Goal: Task Accomplishment & Management: Complete application form

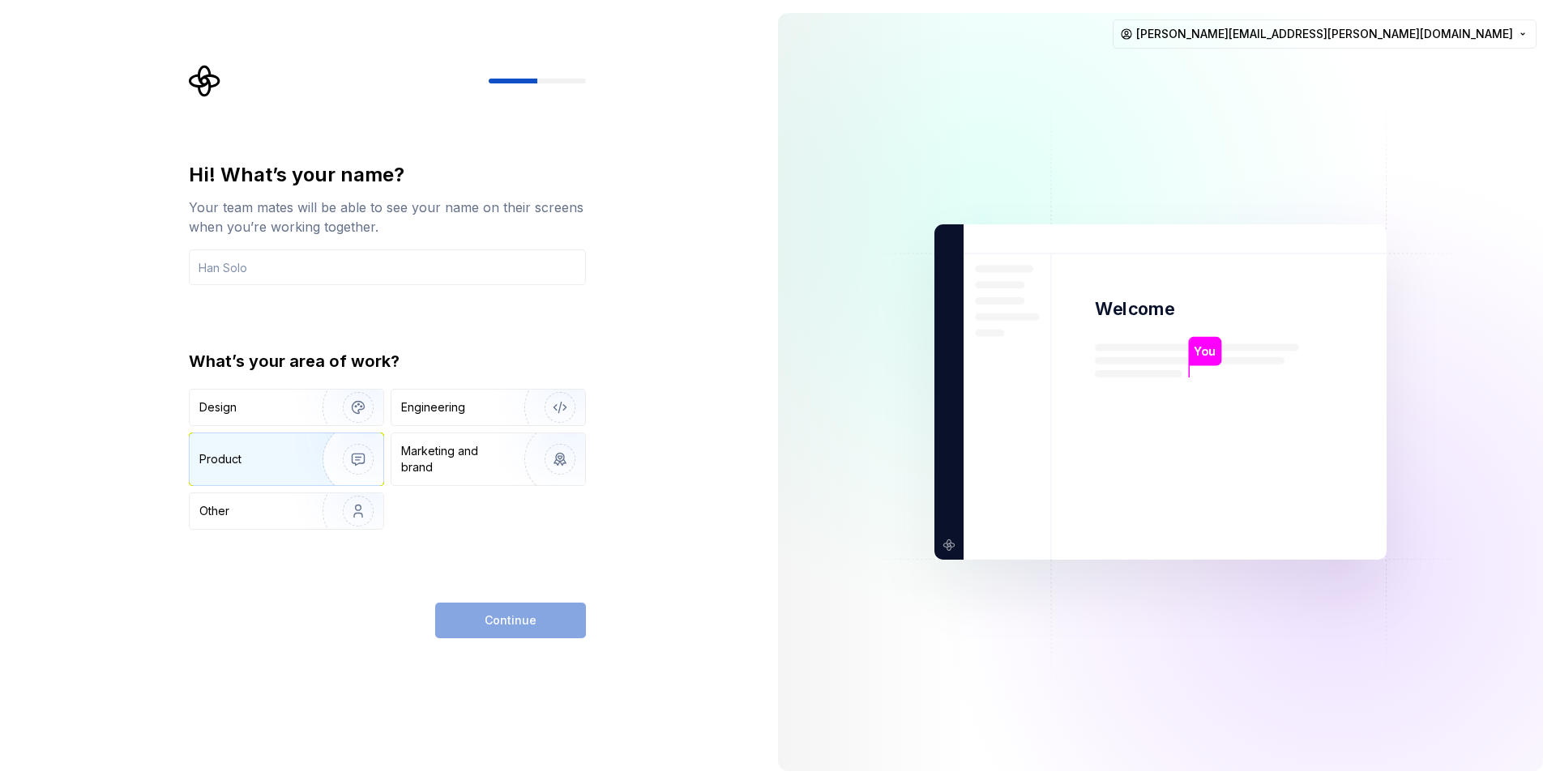
click at [318, 461] on img "button" at bounding box center [347, 459] width 104 height 108
click at [337, 279] on input "text" at bounding box center [388, 267] width 397 height 36
